Goal: Task Accomplishment & Management: Manage account settings

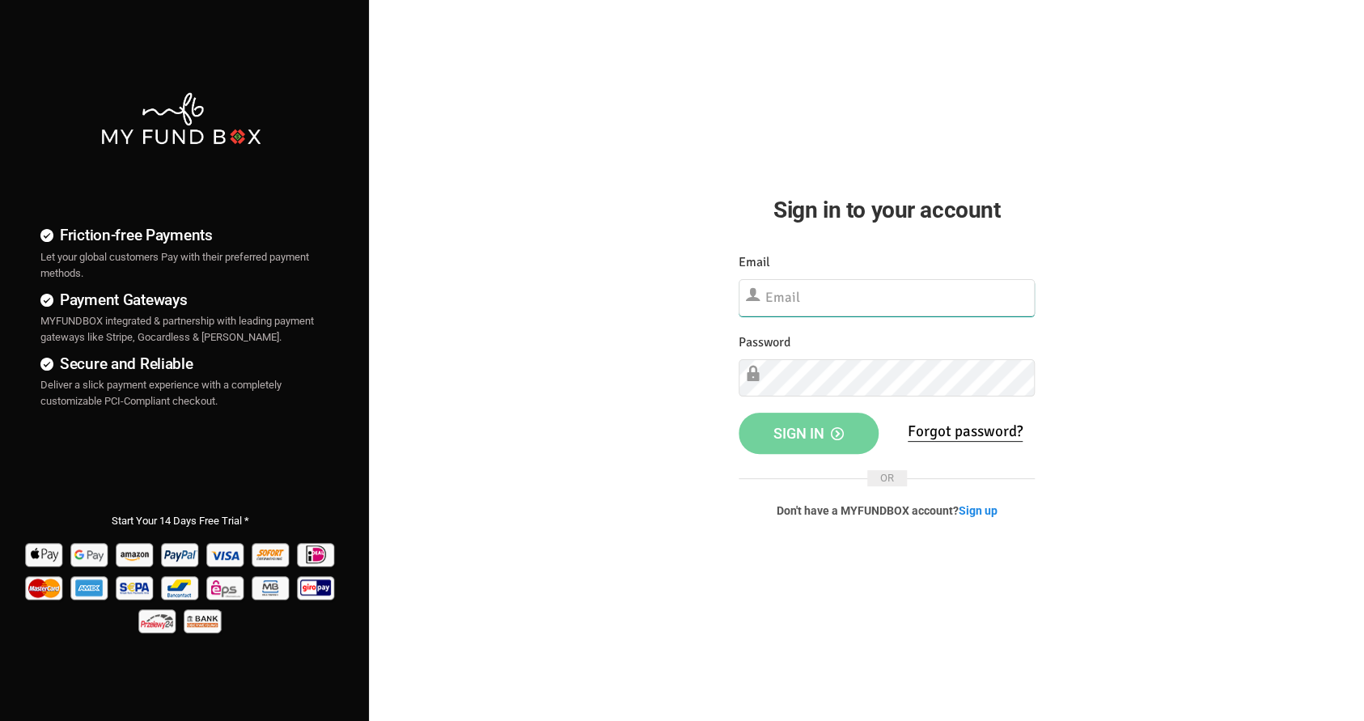
click at [824, 296] on input "text" at bounding box center [886, 297] width 297 height 37
type input "[EMAIL_ADDRESS][DOMAIN_NAME]"
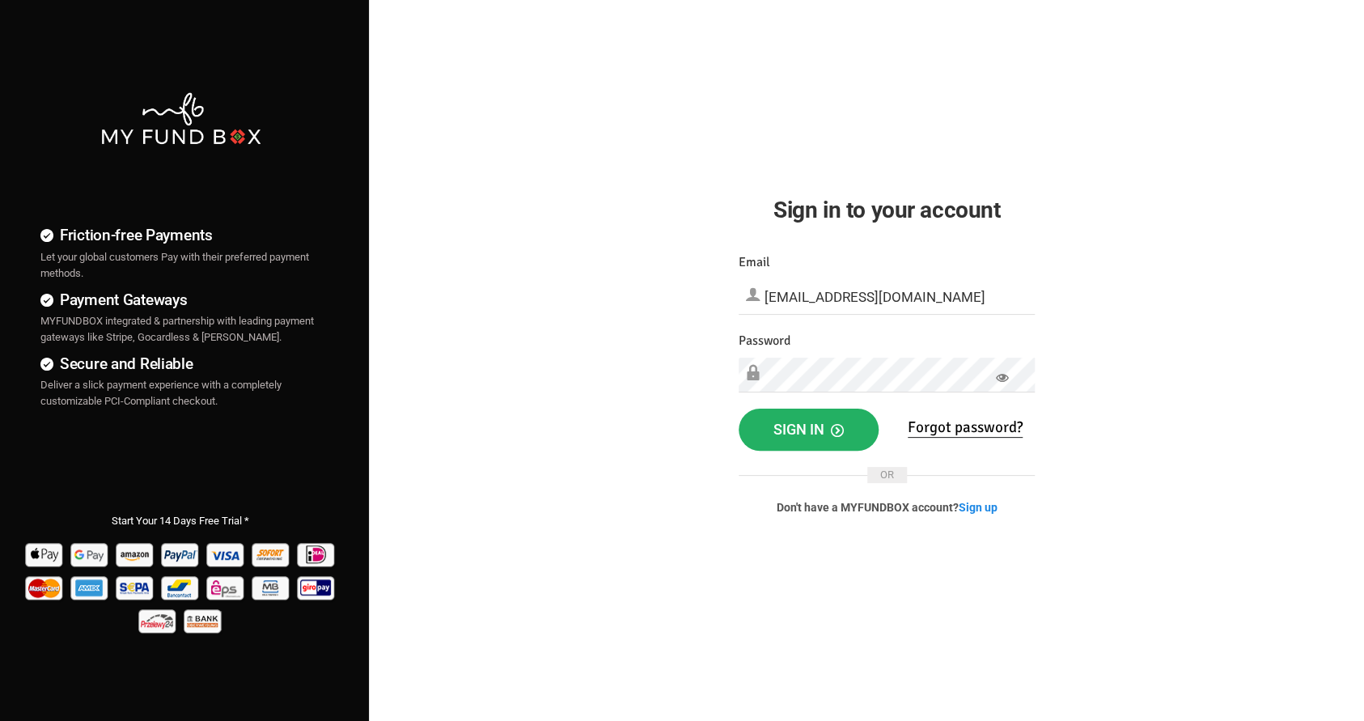
click at [791, 426] on span "Sign in" at bounding box center [808, 429] width 70 height 17
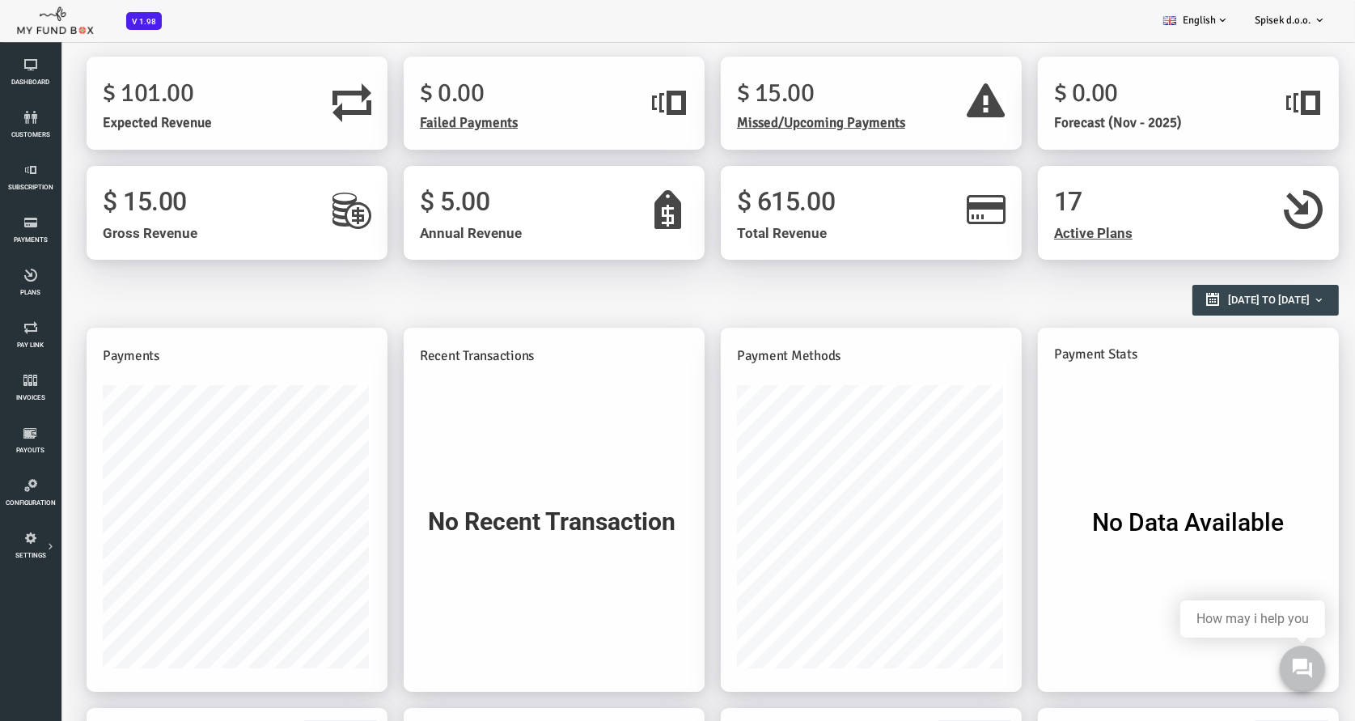
click at [1018, 233] on span "Active Plans" at bounding box center [1039, 233] width 78 height 16
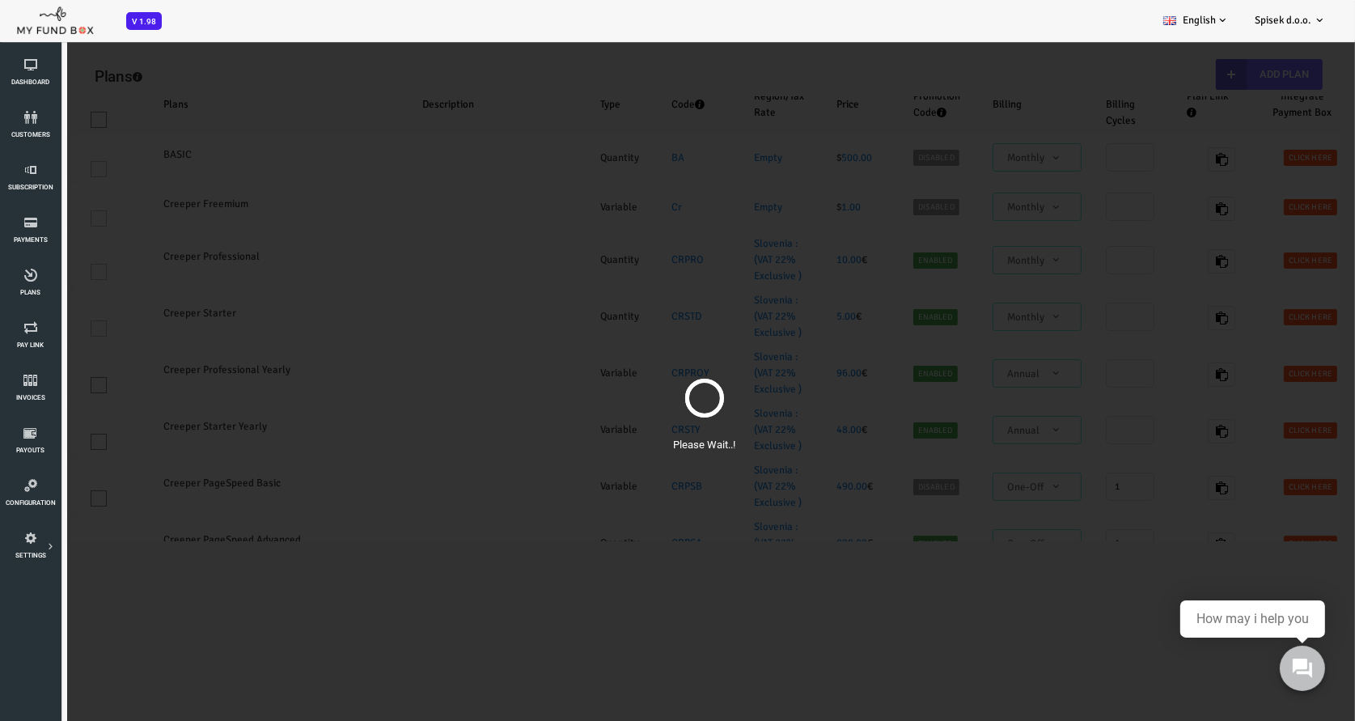
select select "100"
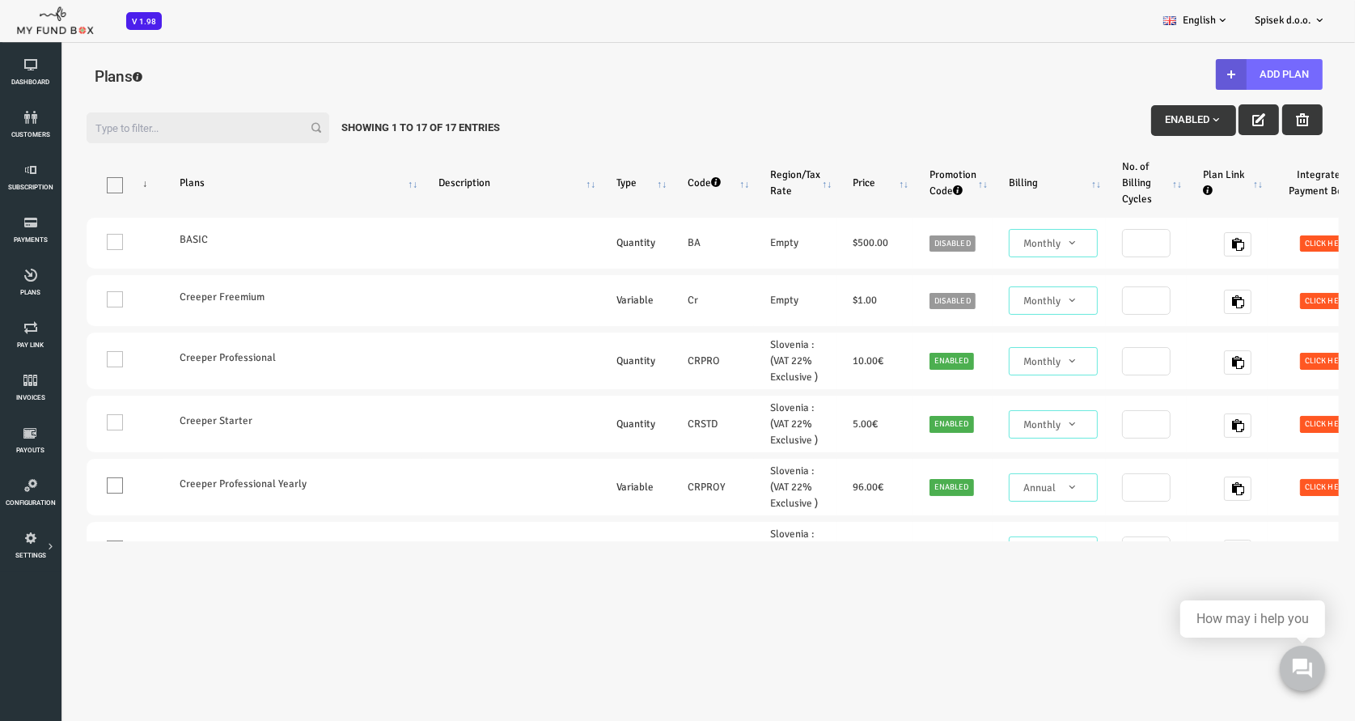
drag, startPoint x: 1118, startPoint y: 545, endPoint x: 1053, endPoint y: 544, distance: 64.7
click at [1053, 544] on div "Filter: Enabled Showing 1 to 17 of 17 Entries Products Plans Description Type C…" at bounding box center [650, 320] width 1300 height 473
click at [1096, 518] on table "Products Plans Description Type Code Region/Tax Rate Price Promotion Code Billi…" at bounding box center [742, 713] width 1453 height 1163
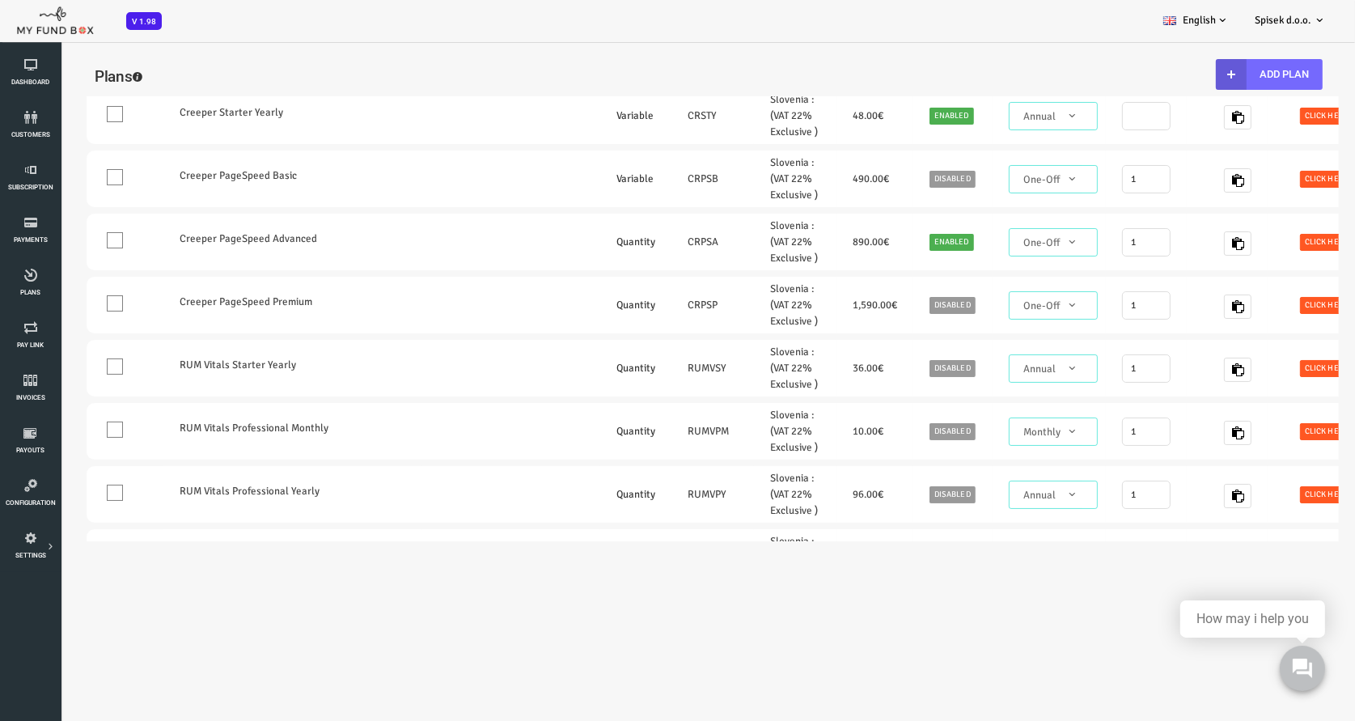
scroll to position [531, 0]
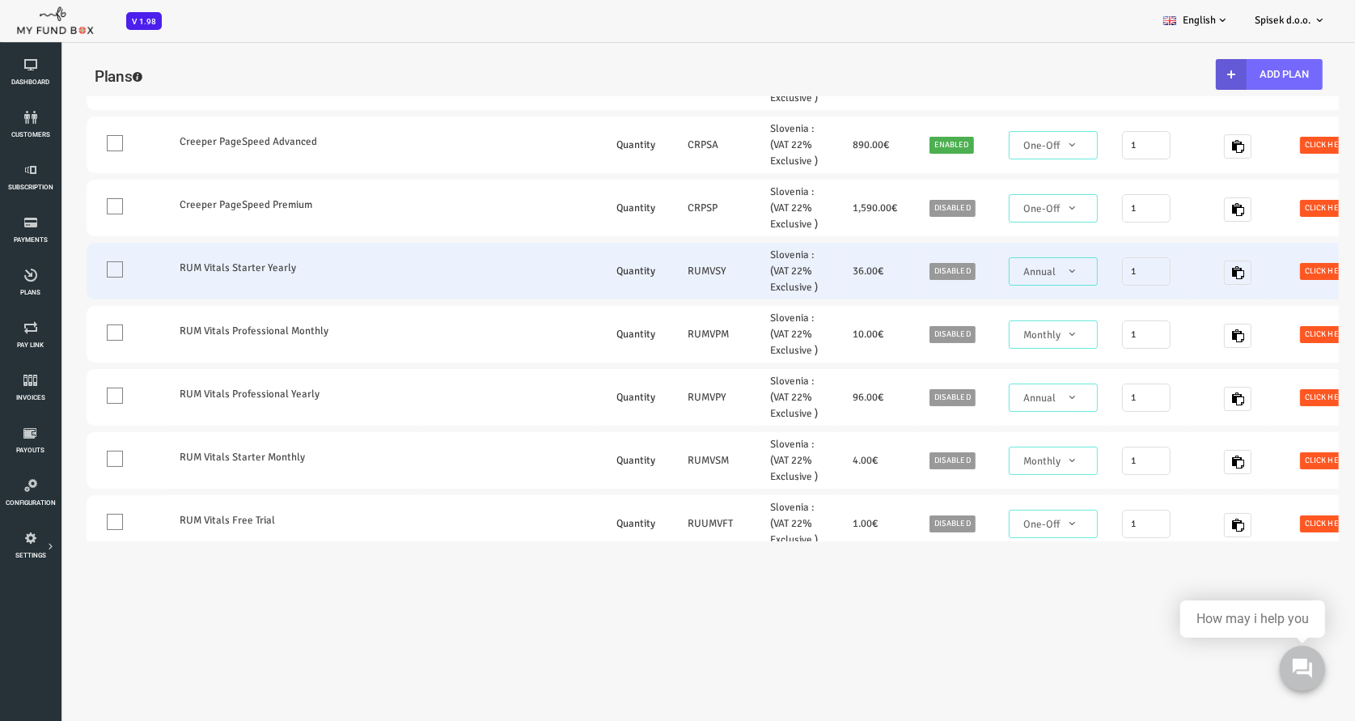
drag, startPoint x: 392, startPoint y: 525, endPoint x: 647, endPoint y: 267, distance: 362.6
click at [647, 267] on tbody "One WEB DESIGN BASIC Quantity BA Empty $ 500.00 Disabled" at bounding box center [742, 213] width 1421 height 1055
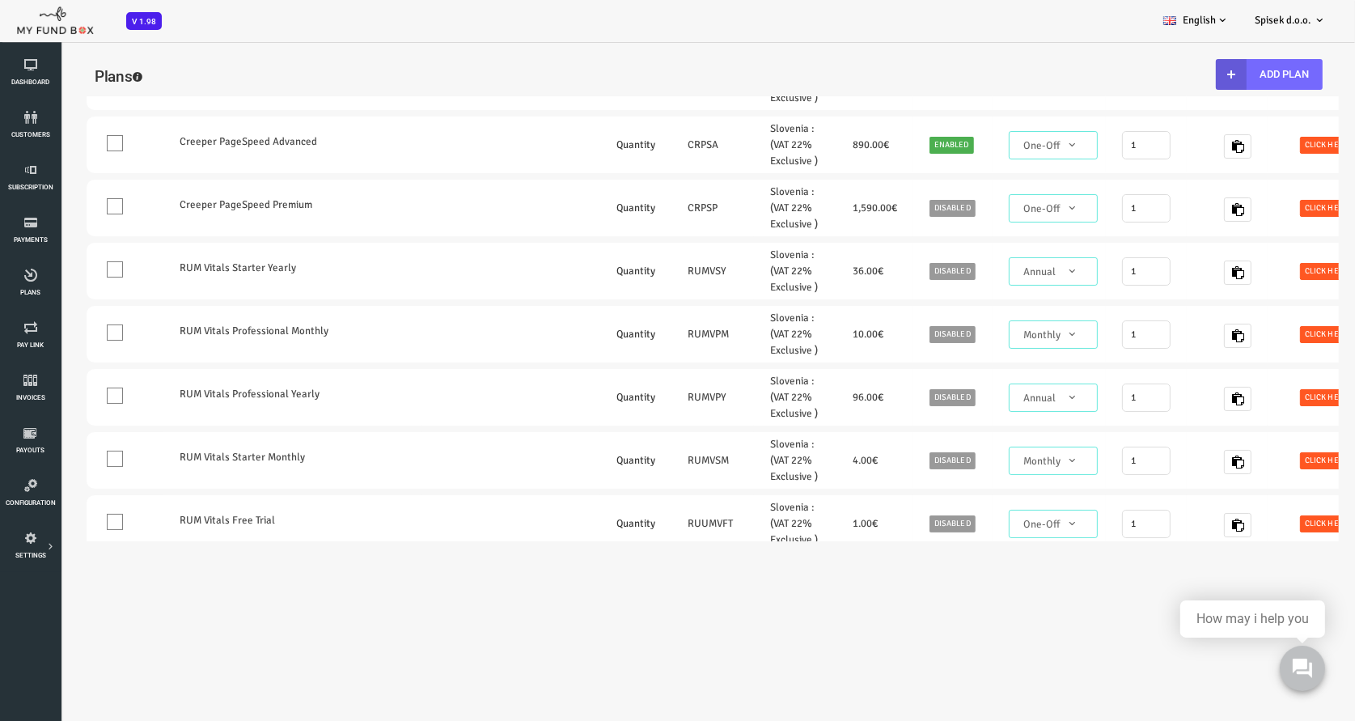
click at [455, 677] on body "Subscriber not found Beneficiary Not Found Partner Not Found!!!! Please Fill ou…" at bounding box center [650, 413] width 1300 height 721
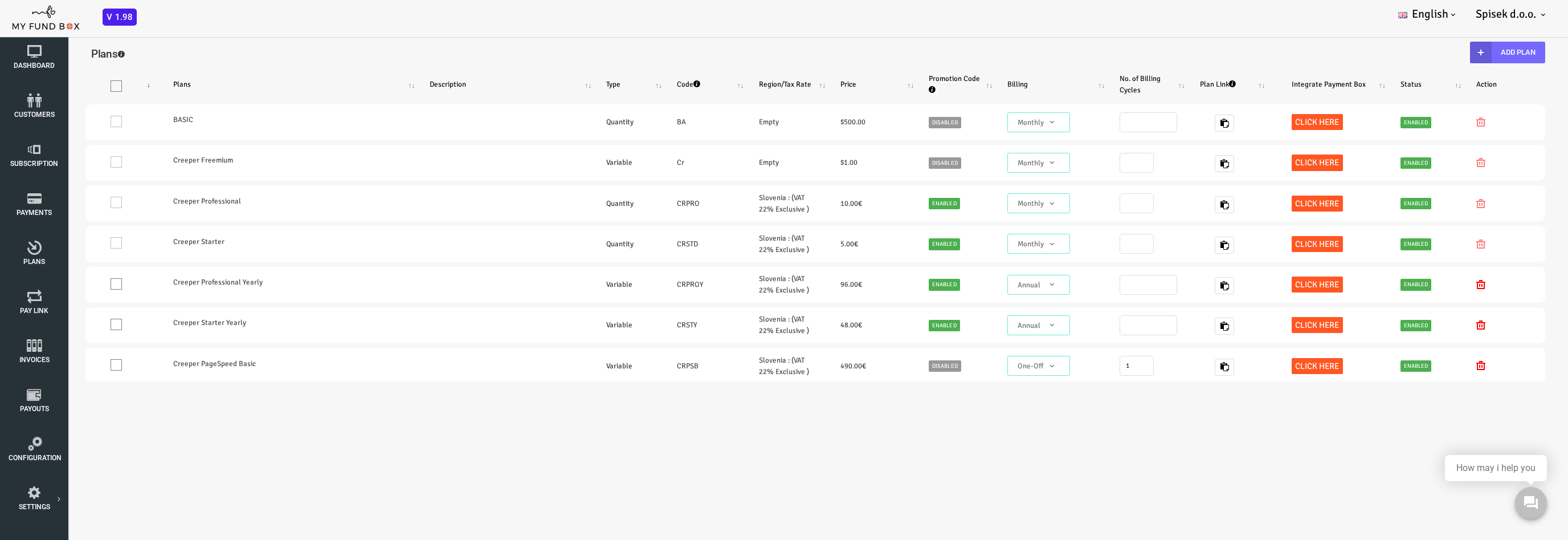
scroll to position [30, 0]
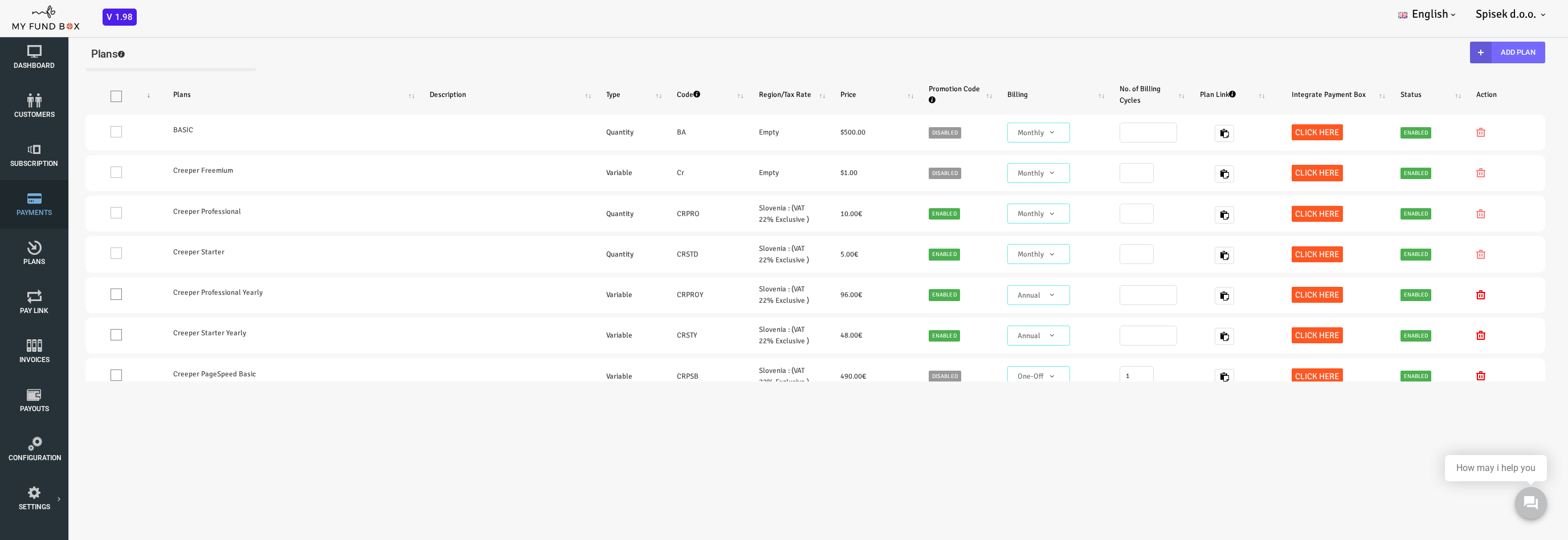
click at [46, 198] on icon at bounding box center [34, 199] width 51 height 14
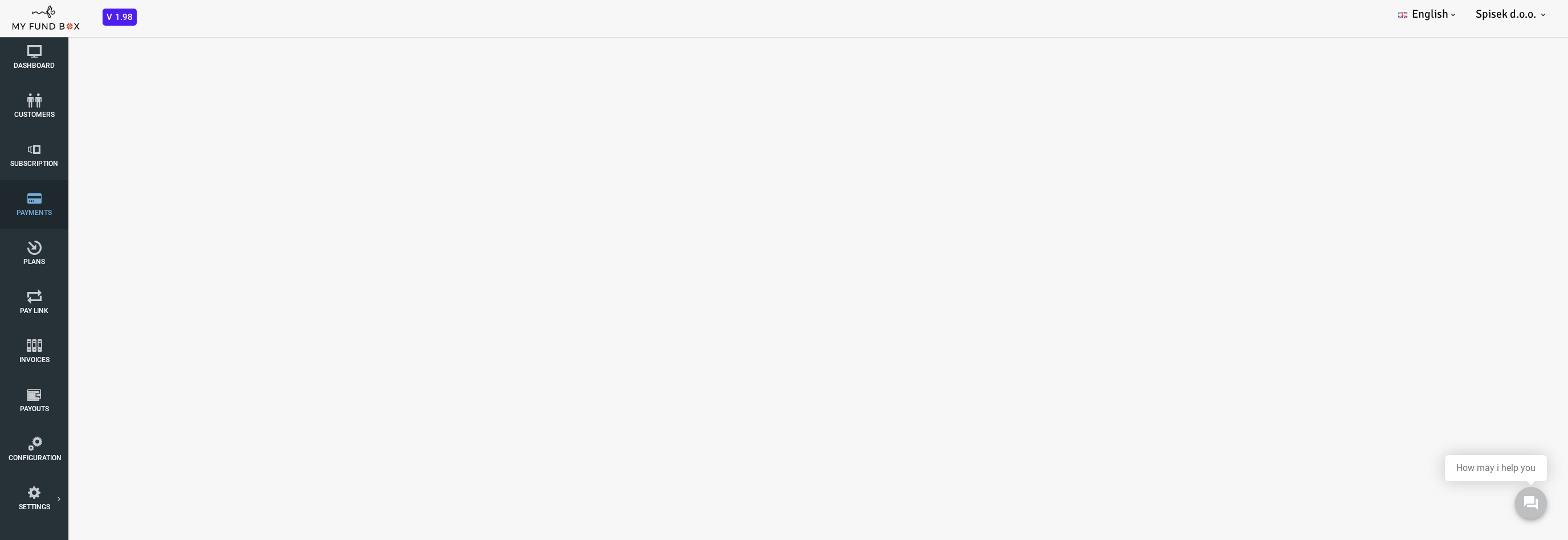
select select "100"
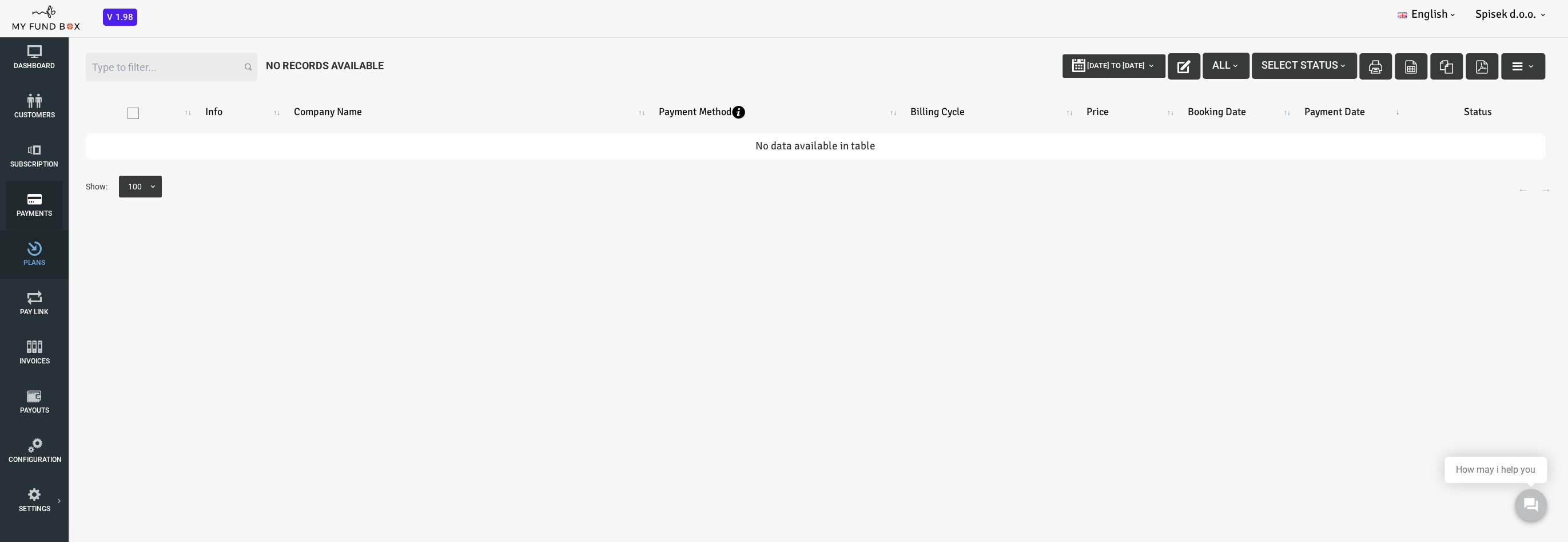
scroll to position [31, 0]
click at [38, 319] on link "Pay Link" at bounding box center [34, 304] width 57 height 49
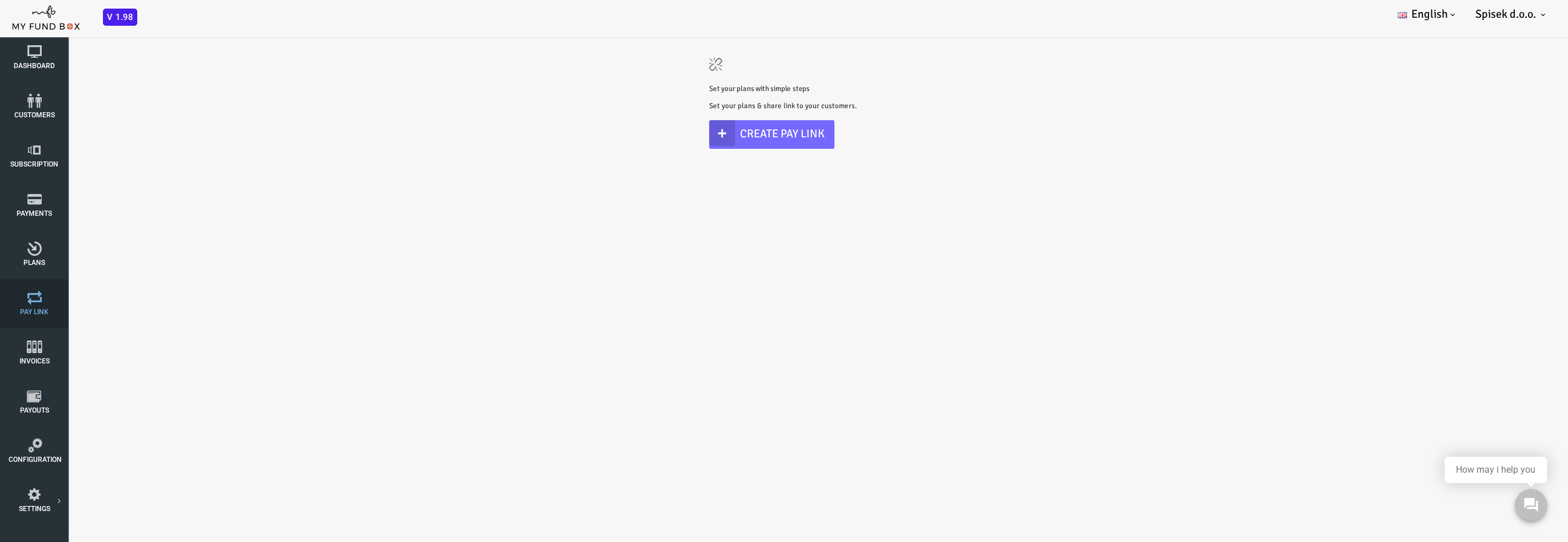
scroll to position [0, 0]
click at [40, 442] on icon at bounding box center [35, 446] width 53 height 14
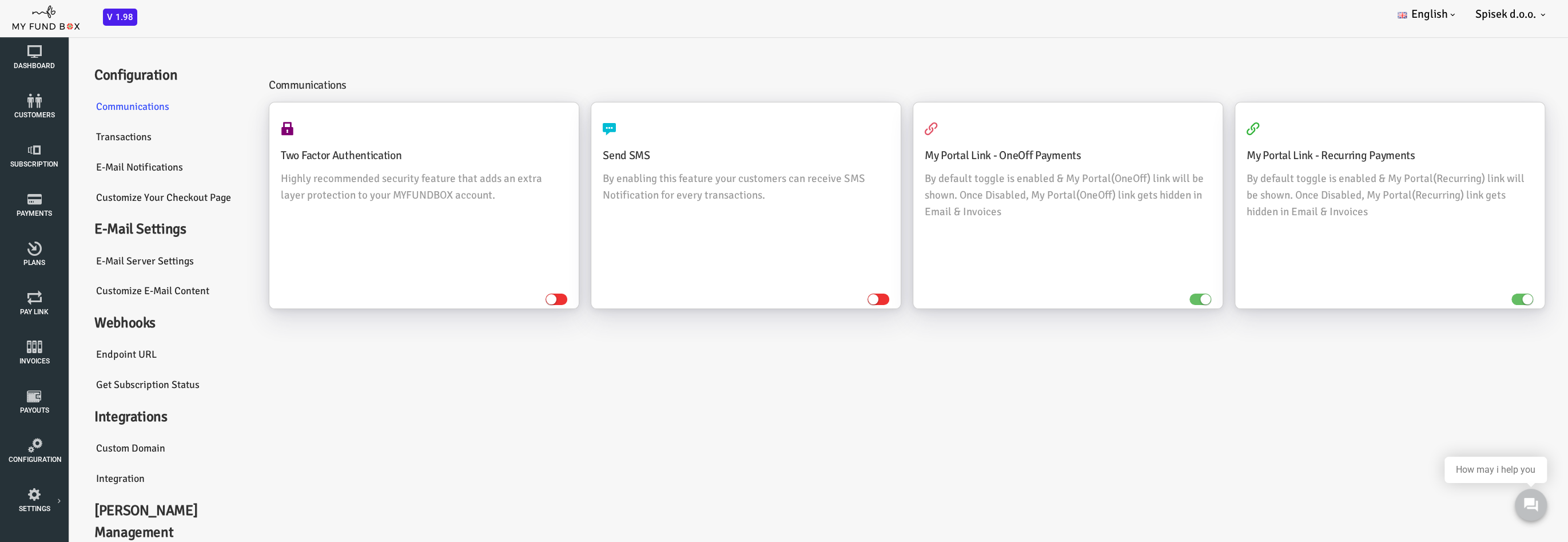
click at [109, 196] on link "Customize Your Checkout Page" at bounding box center [108, 198] width 172 height 31
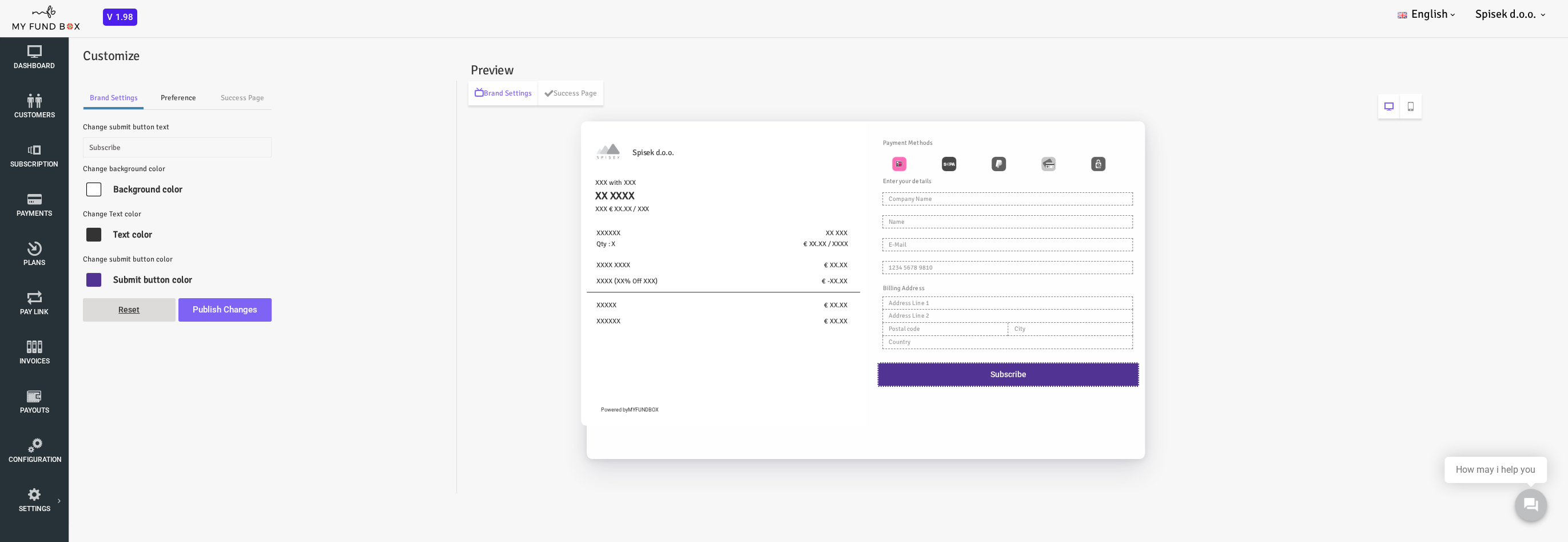
click at [122, 100] on link "Preference" at bounding box center [115, 98] width 69 height 23
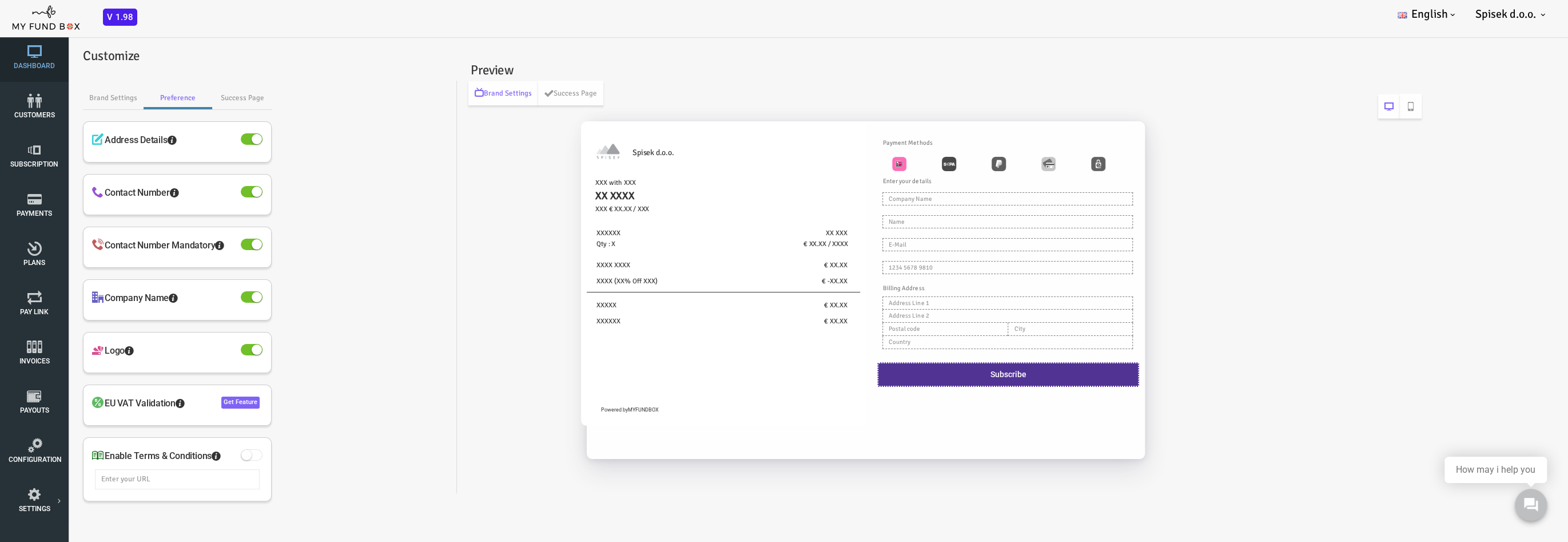
click at [0, 0] on span "Dashboard" at bounding box center [0, 0] width 0 height 0
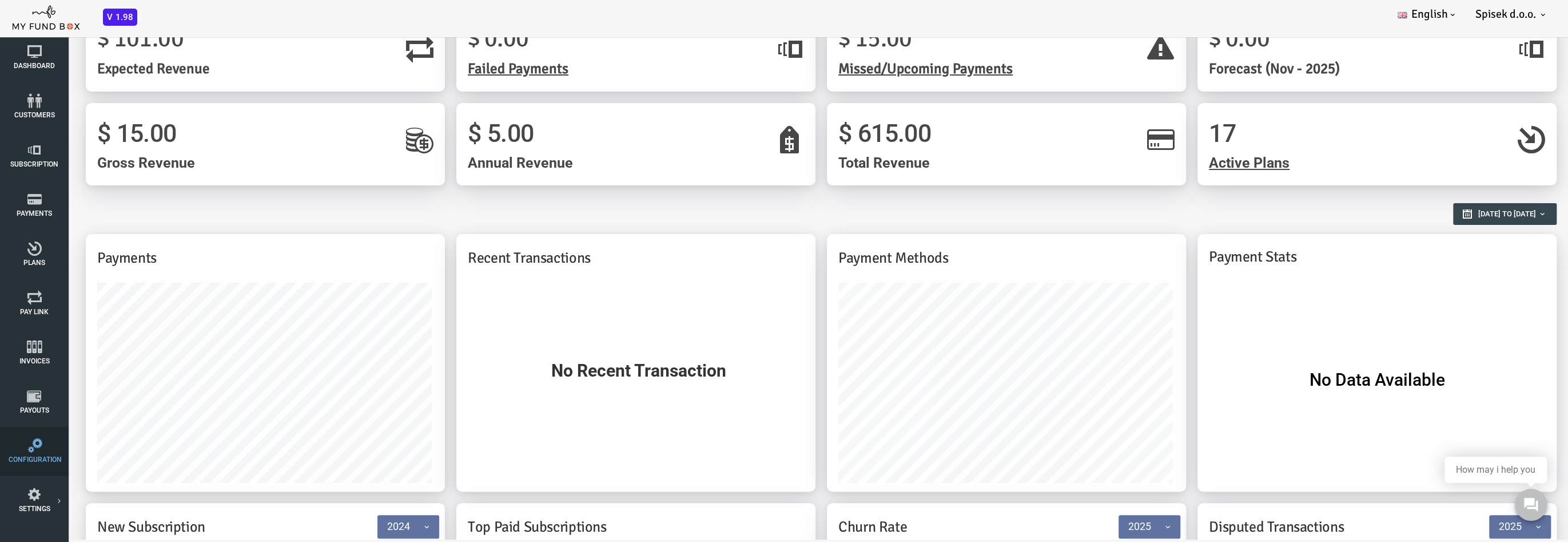
click at [0, 0] on span "Configuration" at bounding box center [0, 0] width 0 height 0
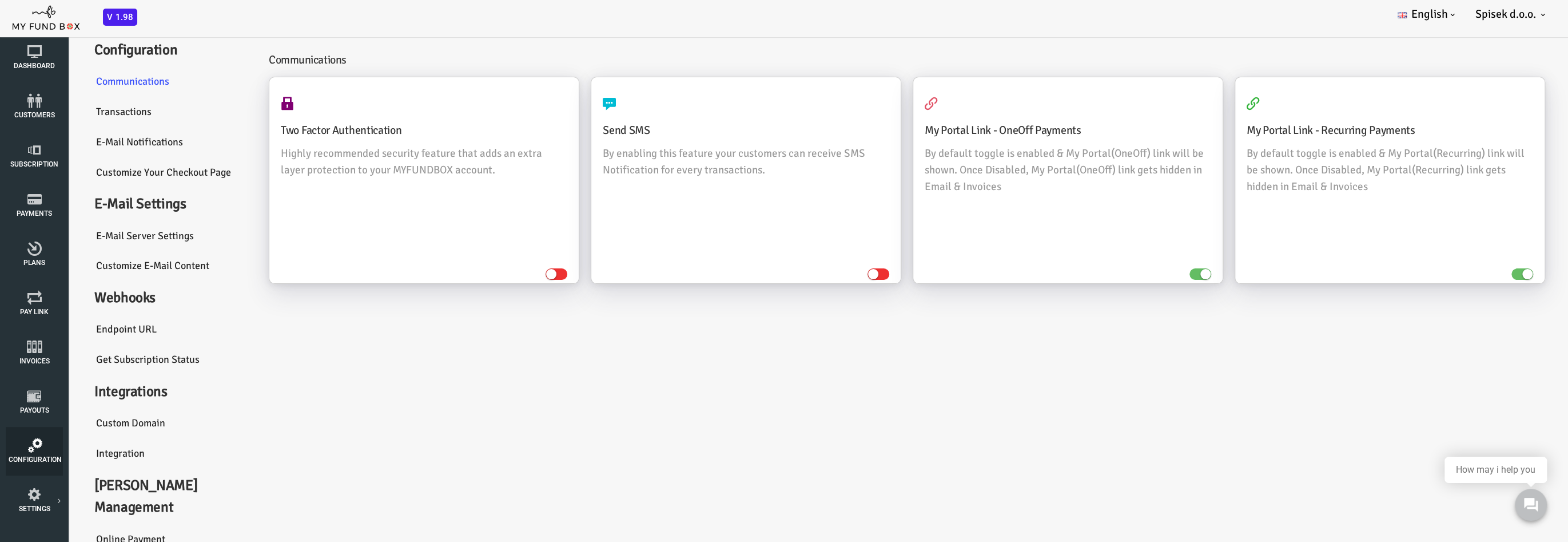
scroll to position [37, 0]
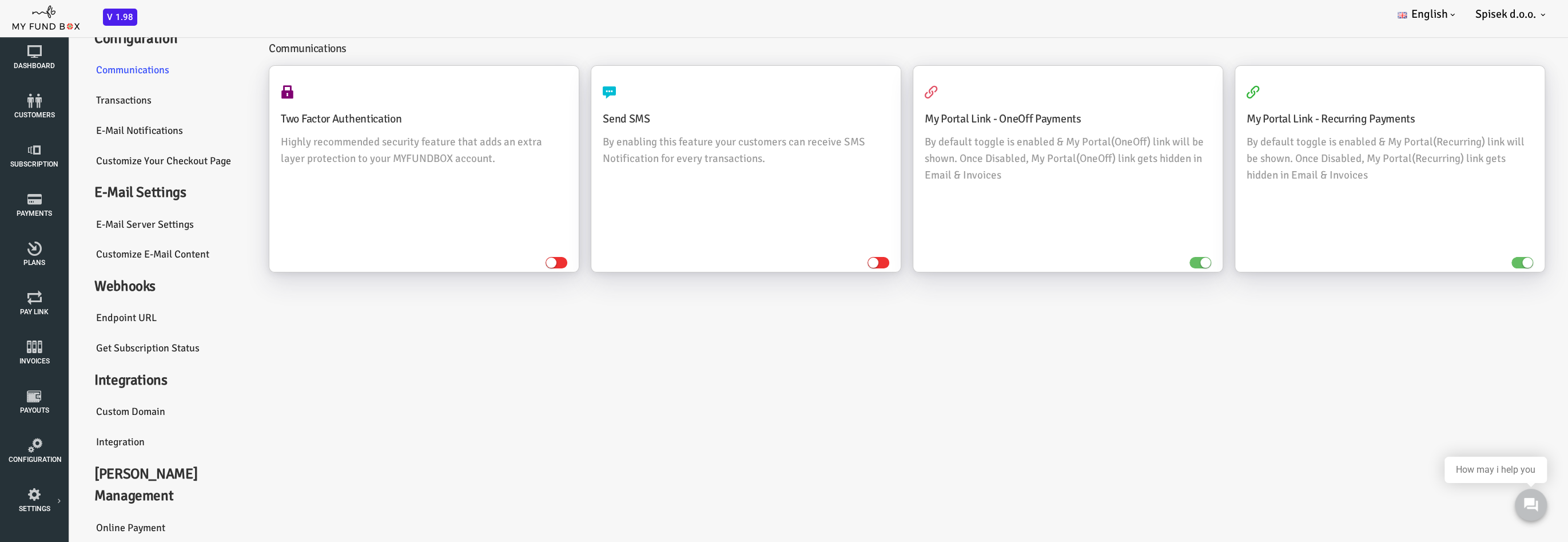
click at [88, 509] on link "Online payment" at bounding box center [108, 529] width 172 height 31
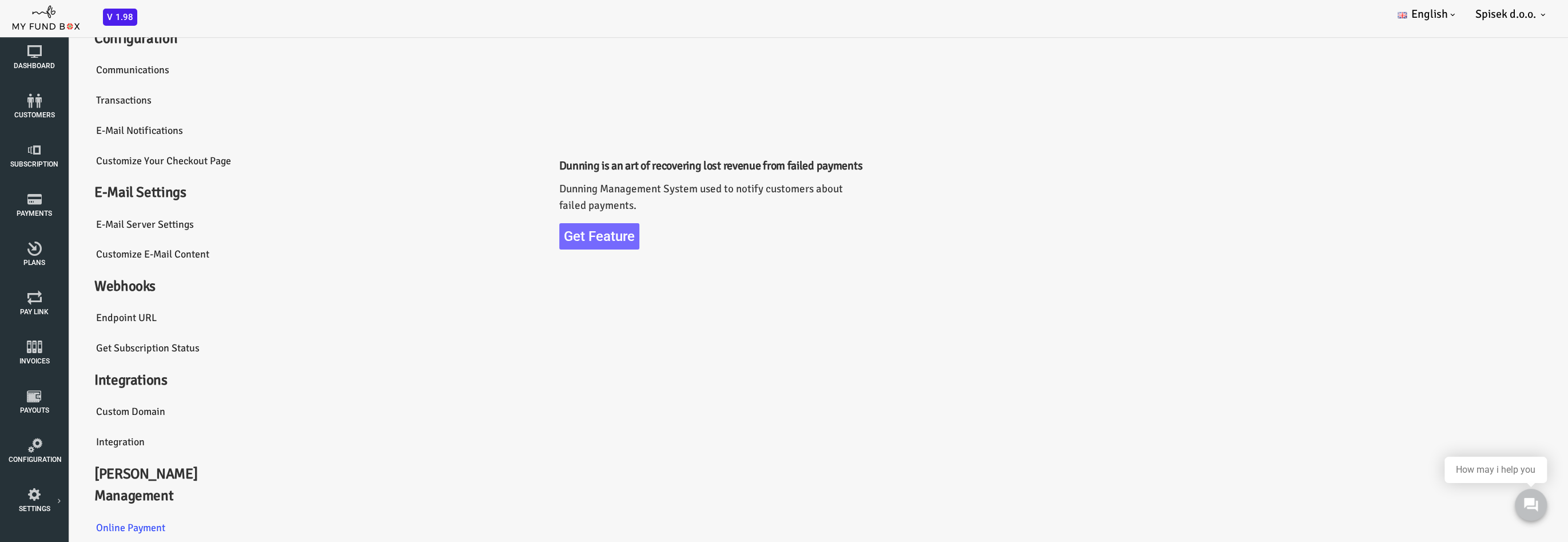
scroll to position [31, 0]
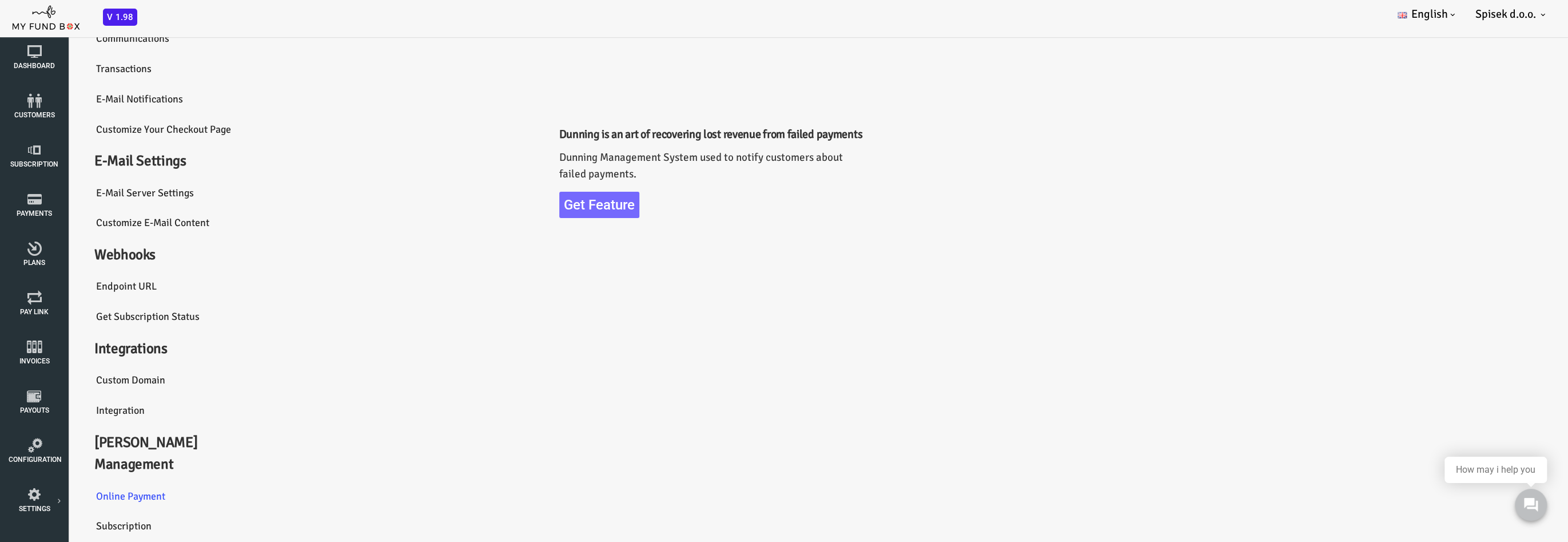
click at [83, 509] on link "Subscription" at bounding box center [108, 526] width 172 height 31
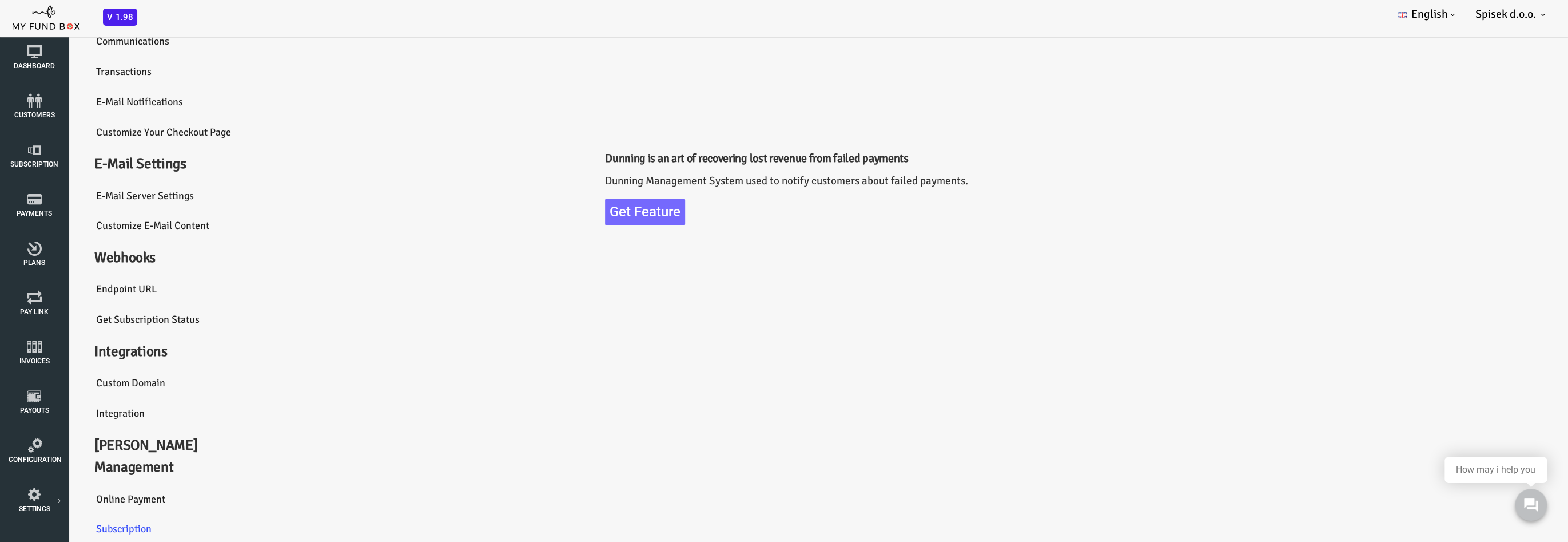
scroll to position [48, 0]
click at [0, 0] on link "Payment Gateway" at bounding box center [0, 0] width 0 height 0
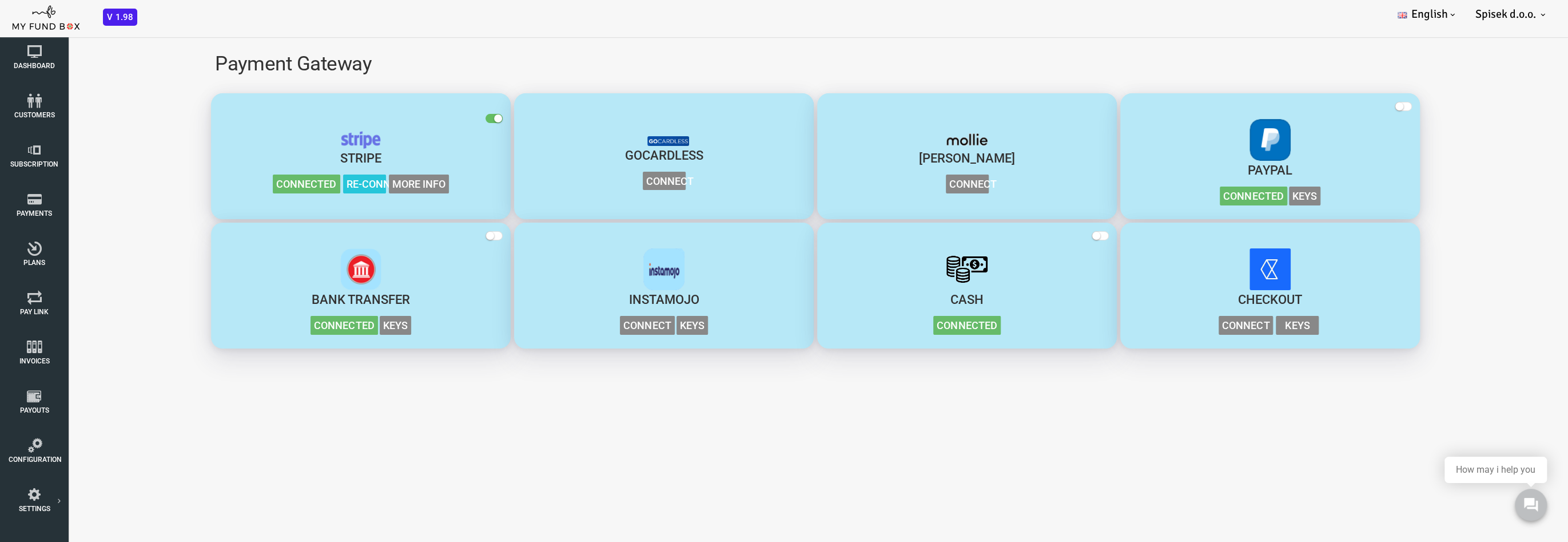
scroll to position [0, 0]
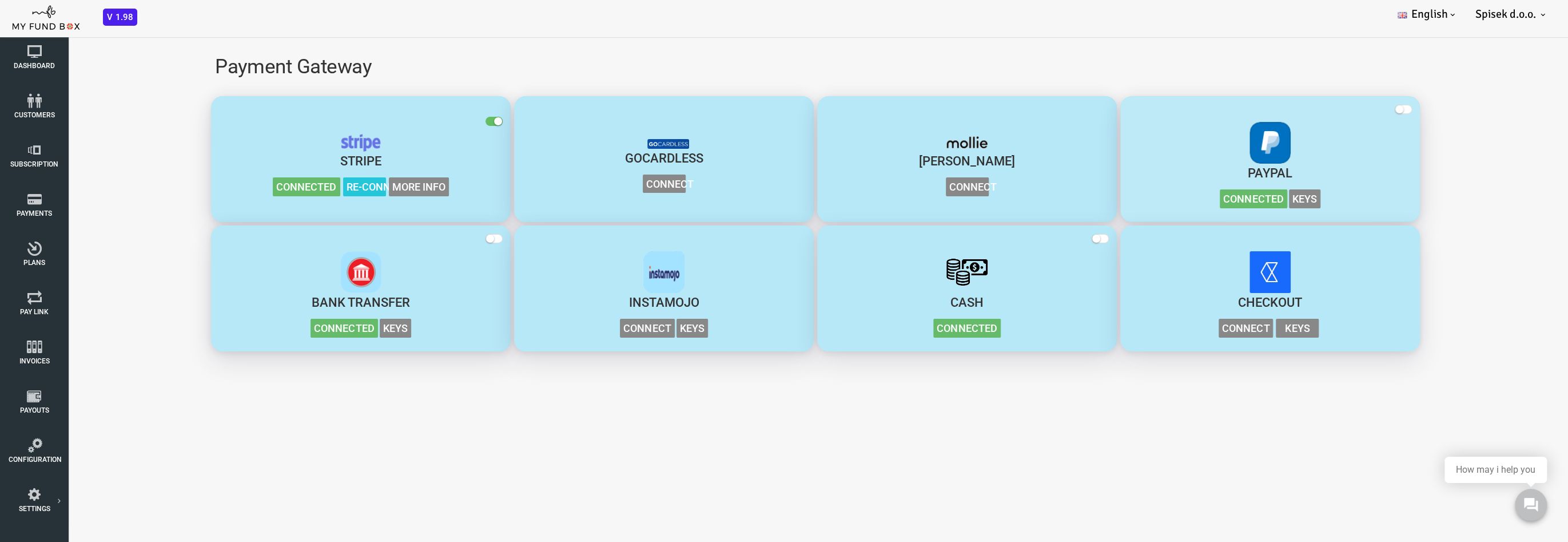
click at [964, 111] on span "button" at bounding box center [1340, 109] width 17 height 9
click at [0, 28] on input "checkbox" at bounding box center [0, 28] width 0 height 0
click at [964, 203] on span "Keys" at bounding box center [1241, 199] width 31 height 19
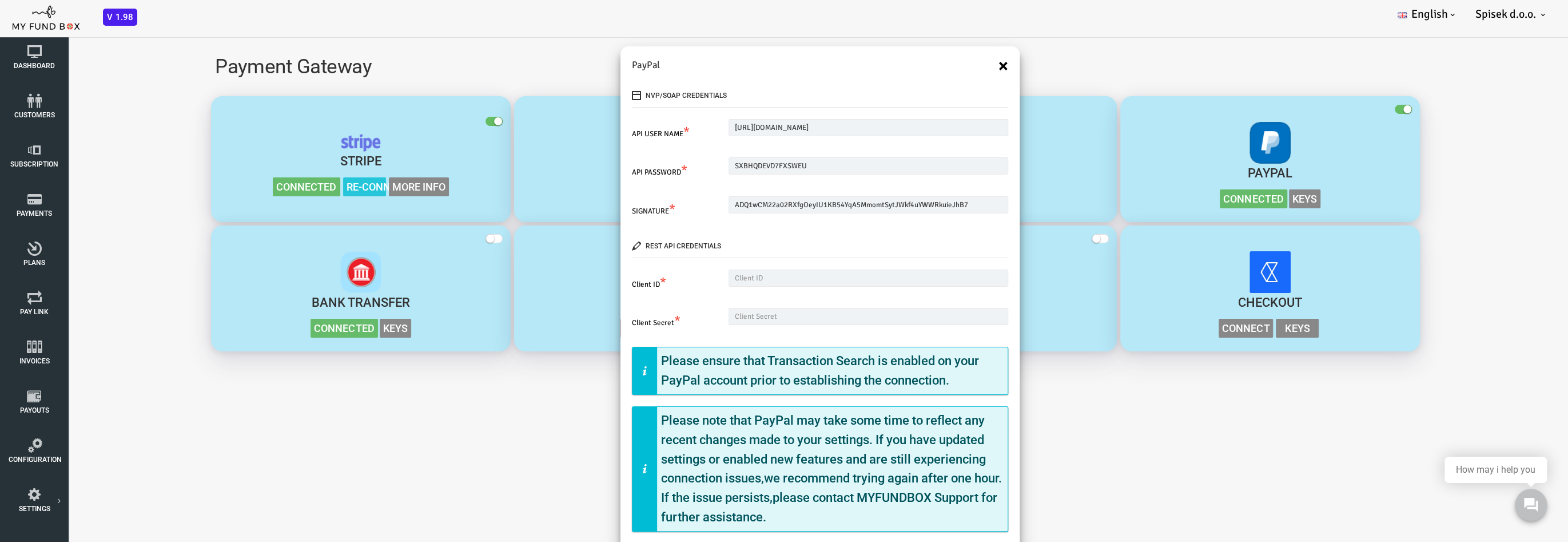
click at [936, 63] on button "×" at bounding box center [940, 66] width 10 height 18
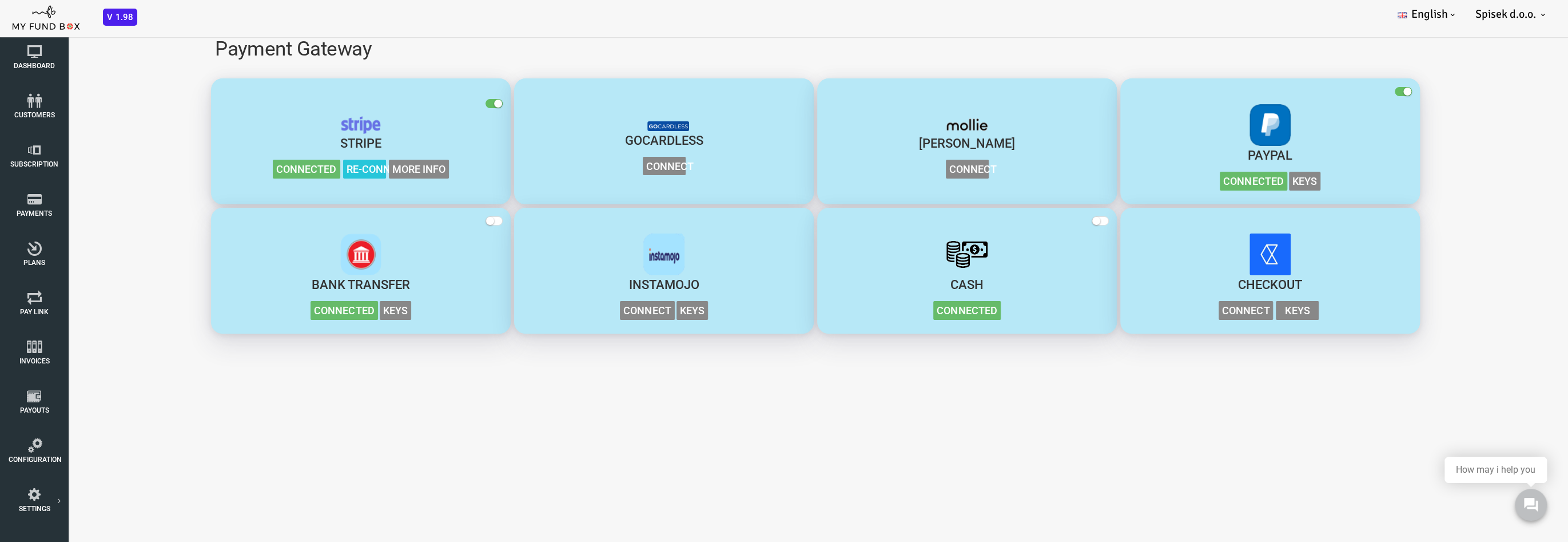
scroll to position [31, 0]
